Goal: Information Seeking & Learning: Stay updated

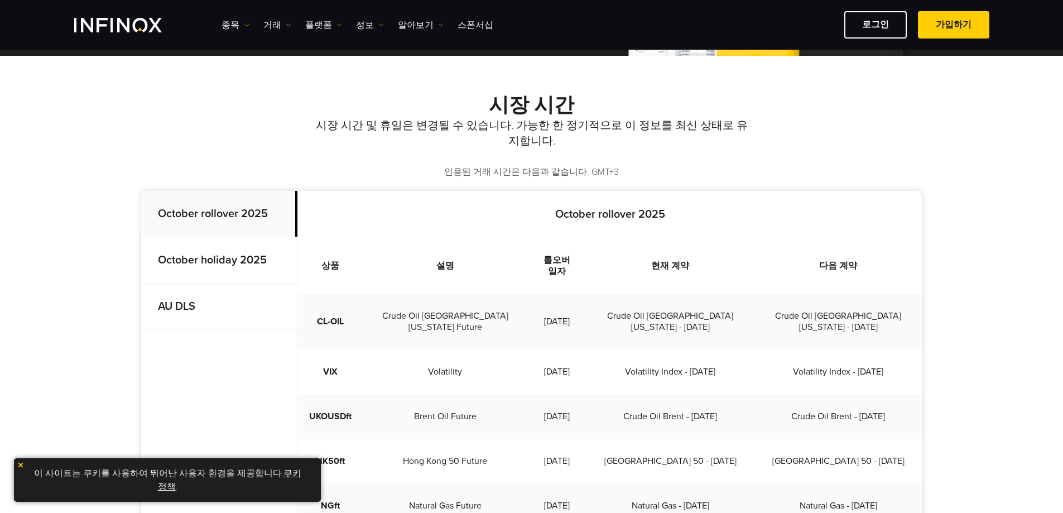
scroll to position [223, 0]
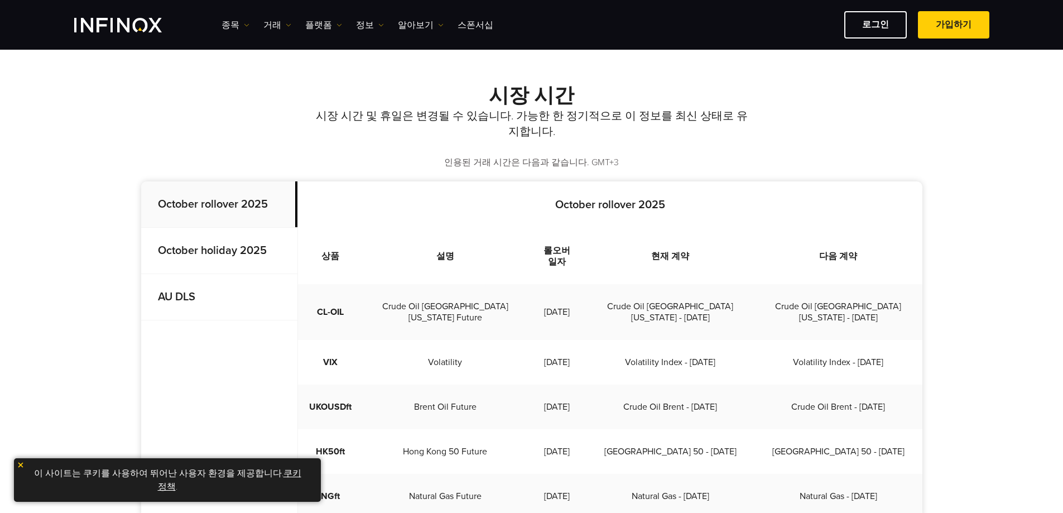
click at [234, 247] on strong "October holiday 2025" at bounding box center [212, 250] width 109 height 13
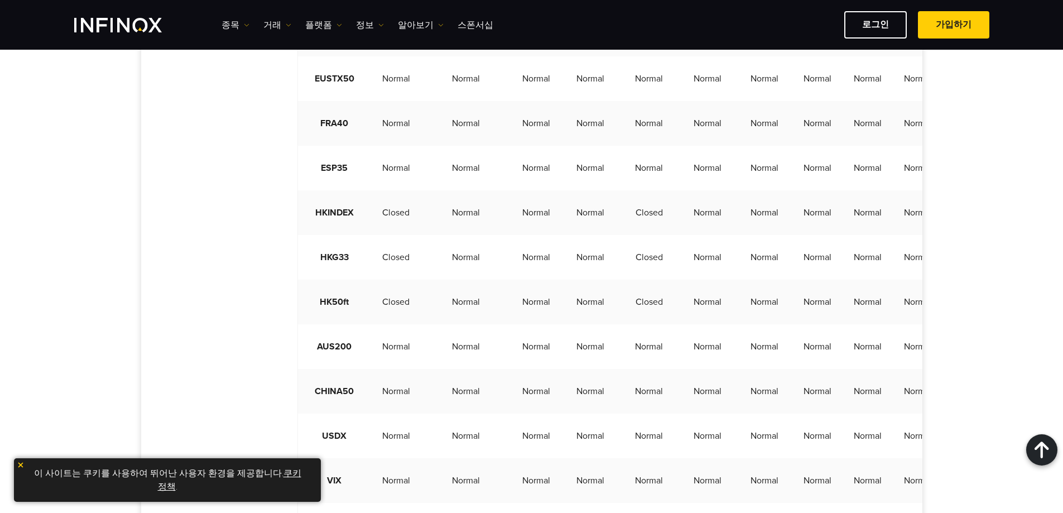
scroll to position [1171, 0]
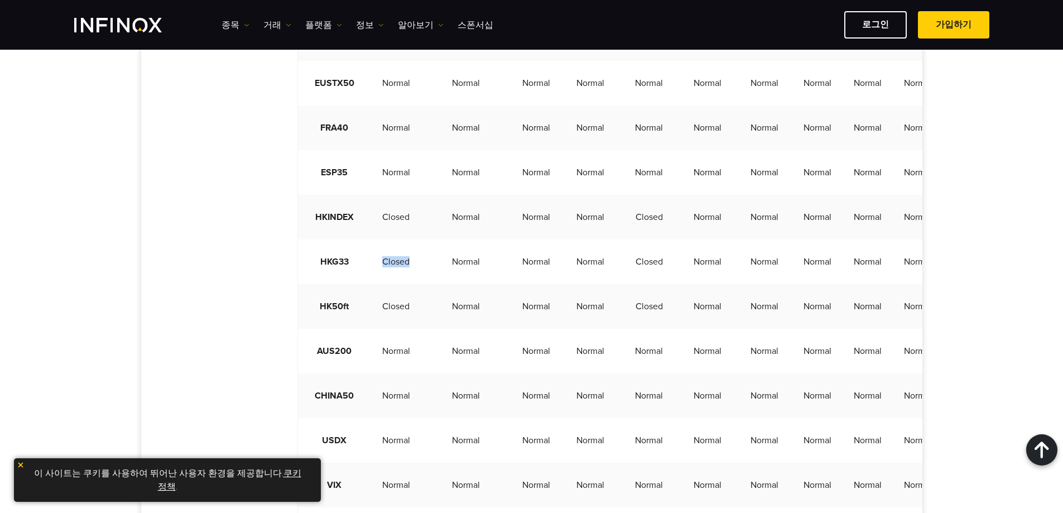
drag, startPoint x: 380, startPoint y: 283, endPoint x: 417, endPoint y: 283, distance: 36.8
click at [417, 283] on td "Closed" at bounding box center [396, 261] width 50 height 45
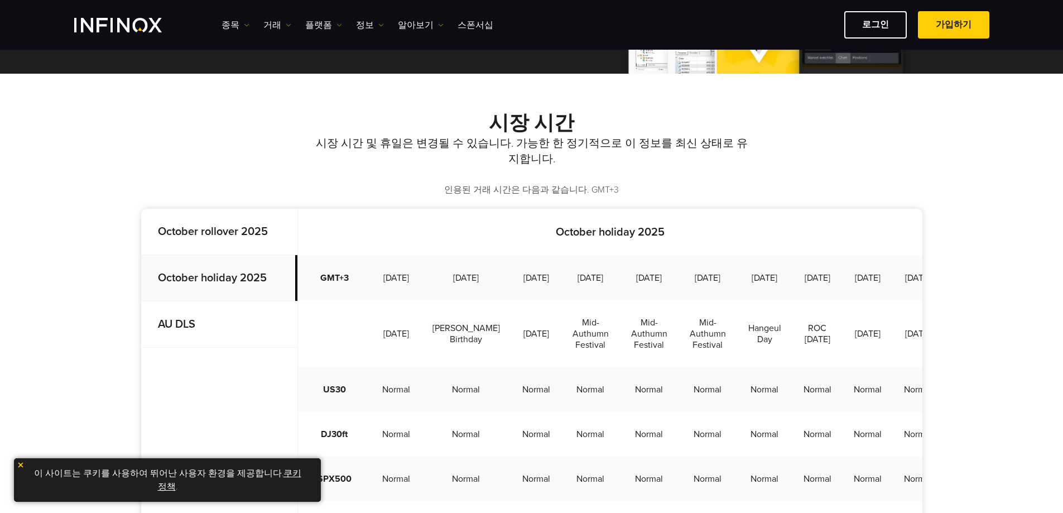
scroll to position [223, 0]
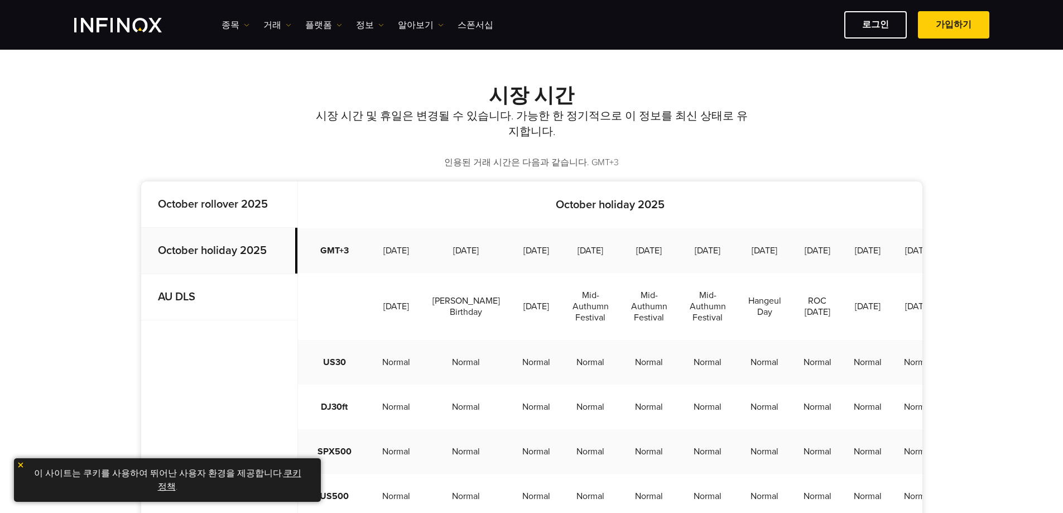
click at [235, 207] on strong "October rollover 2025" at bounding box center [213, 203] width 110 height 13
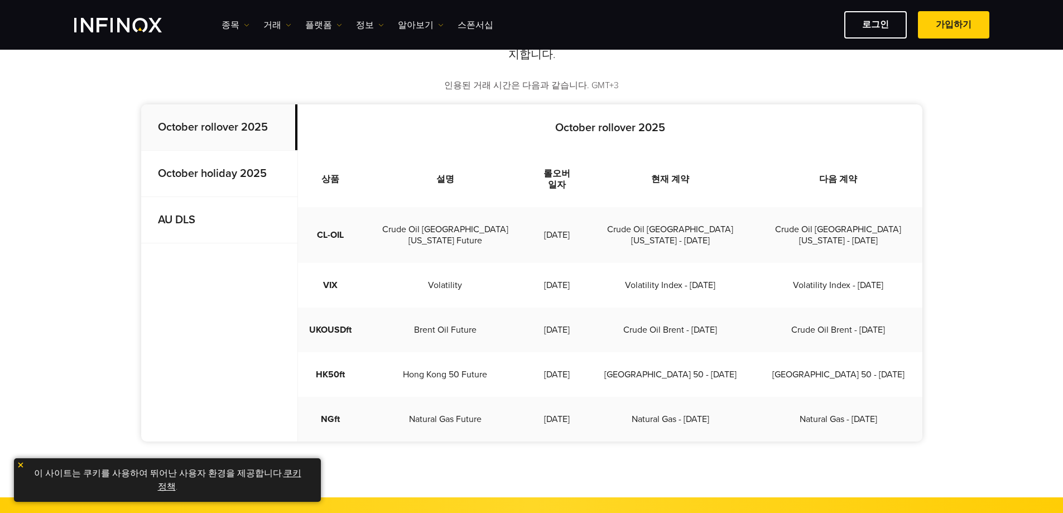
scroll to position [335, 0]
